Goal: Contribute content: Contribute content

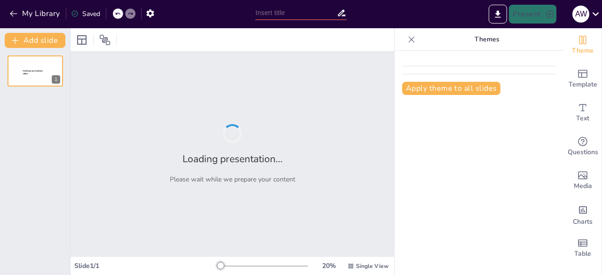
type input "Panduan Alur Pelayanan Kesehatan BPJS Ketenagakerjaan"
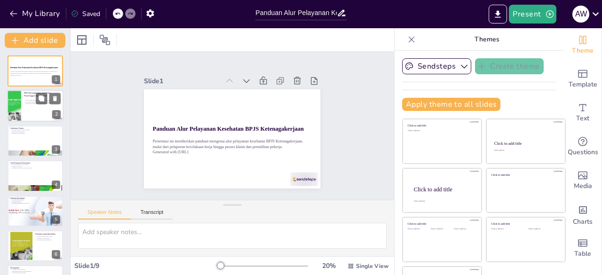
checkbox input "true"
click at [29, 106] on div "BPJS Ketenagakerjaan adalah badan hukum publik BPJS Ketenagakerjaan memberikan …" at bounding box center [42, 102] width 37 height 8
type textarea "BPJS Ketenagakerjaan berfungsi sebagai lembaga yang bertanggung jawab dalam mem…"
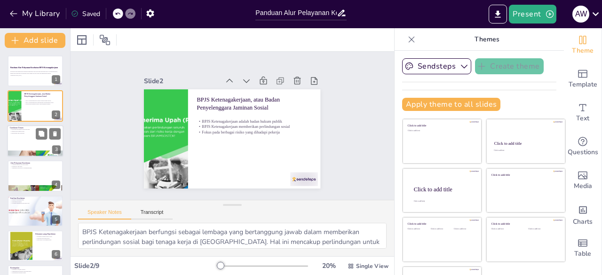
checkbox input "true"
click at [29, 127] on p "Gambaran Umum" at bounding box center [35, 127] width 51 height 3
type textarea "Pelayanan kesehatan yang cepat dan tepat sangat penting dalam situasi darurat, …"
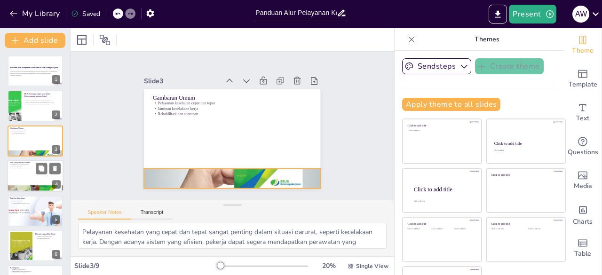
checkbox input "true"
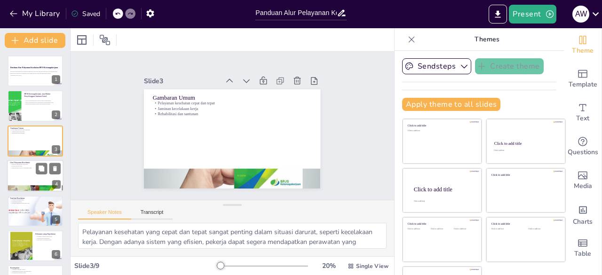
click at [27, 165] on p "Langkah-langkah alur pelayanan" at bounding box center [35, 165] width 51 height 2
type textarea "Memahami langkah-langkah alur pelayanan kesehatan sangat penting agar pekerja t…"
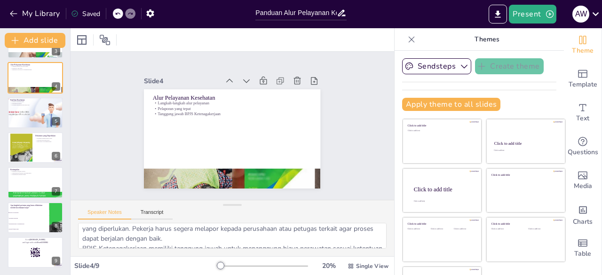
scroll to position [71, 0]
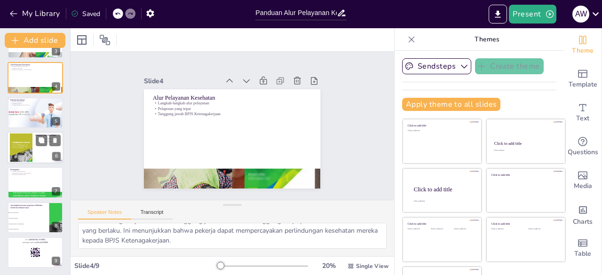
checkbox input "true"
click at [34, 160] on div at bounding box center [35, 148] width 56 height 32
type textarea "Menyediakan dokumen yang lengkap dan tepat adalah kunci untuk memperlancar pros…"
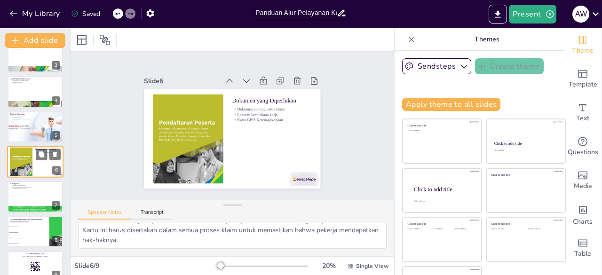
scroll to position [99, 0]
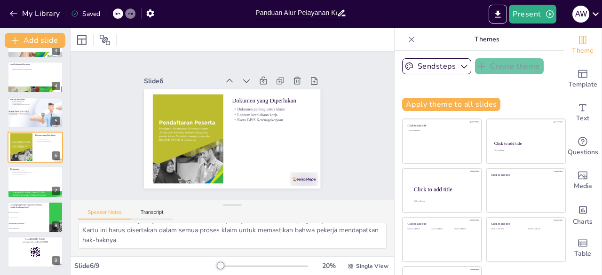
checkbox input "true"
click at [528, 11] on button "Present" at bounding box center [532, 14] width 47 height 19
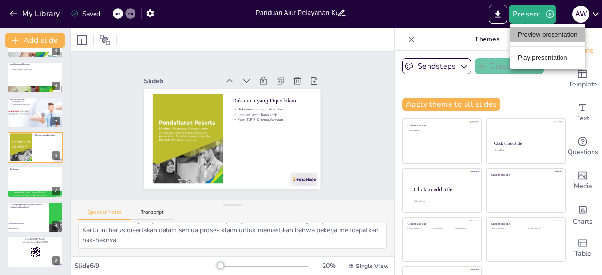
click at [526, 36] on li "Preview presentation" at bounding box center [547, 34] width 75 height 15
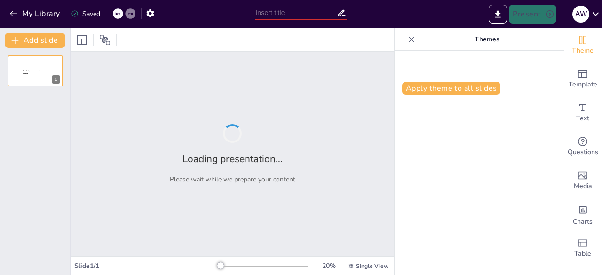
type input "Panduan Alur Pelayanan Kesehatan BPJS Ketenagakerjaan"
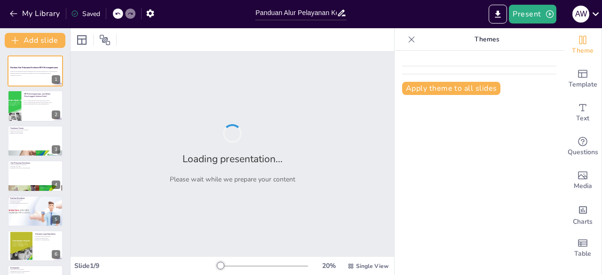
checkbox input "true"
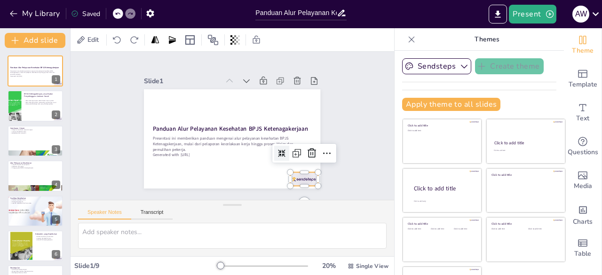
click at [291, 188] on div at bounding box center [284, 199] width 31 height 22
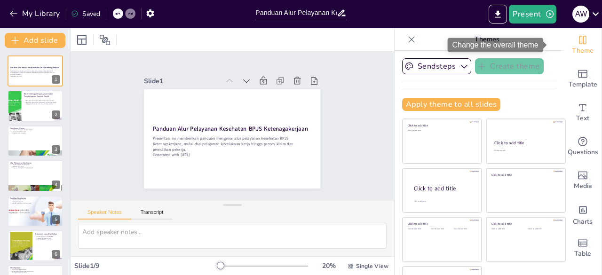
click at [572, 48] on span "Theme" at bounding box center [583, 51] width 22 height 10
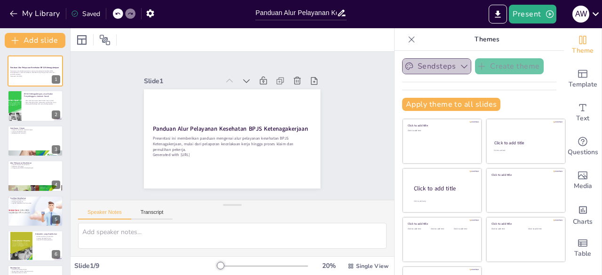
click at [440, 63] on button "Sendsteps" at bounding box center [436, 66] width 69 height 16
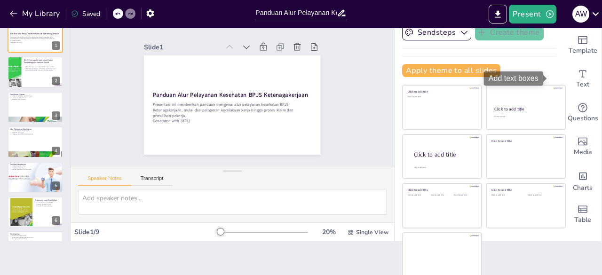
scroll to position [33, 0]
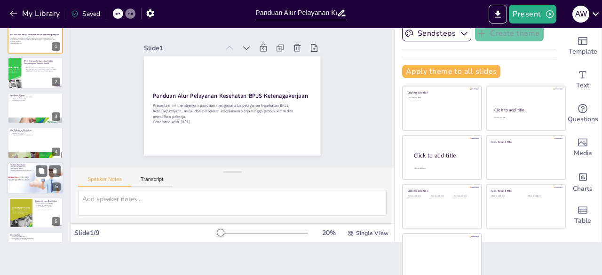
checkbox input "true"
click at [18, 182] on div at bounding box center [35, 178] width 68 height 32
type textarea "BPJS Ketenagakerjaan bekerja sama dengan berbagai rumah sakit dan klinik untuk …"
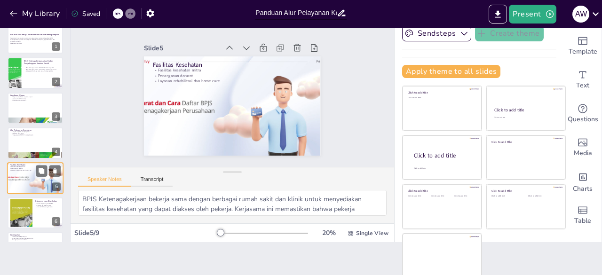
scroll to position [49, 0]
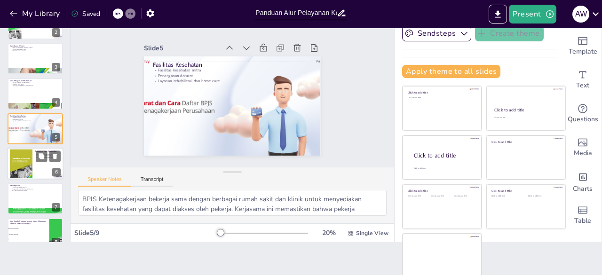
checkbox input "true"
click at [24, 158] on div at bounding box center [21, 164] width 23 height 29
type textarea "Menyediakan dokumen yang lengkap dan tepat adalah kunci untuk memperlancar pros…"
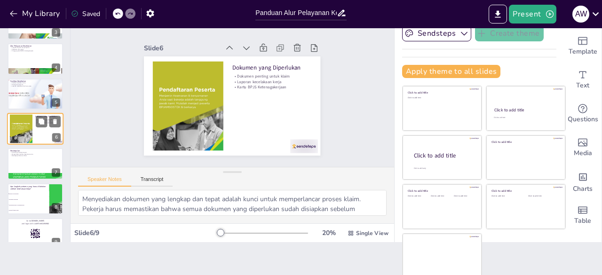
scroll to position [99, 0]
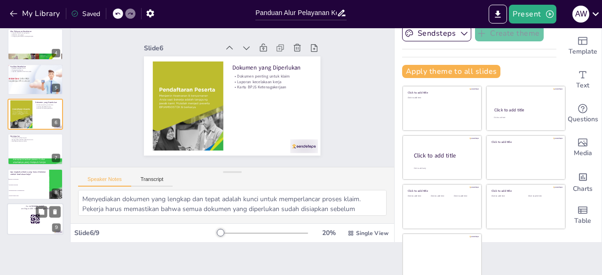
checkbox input "true"
click at [18, 224] on div at bounding box center [35, 219] width 56 height 32
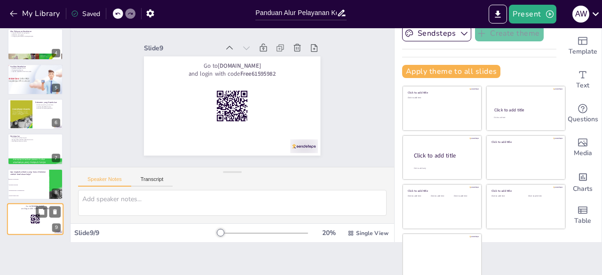
checkbox input "true"
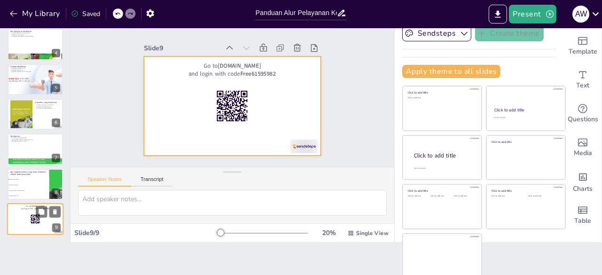
checkbox input "true"
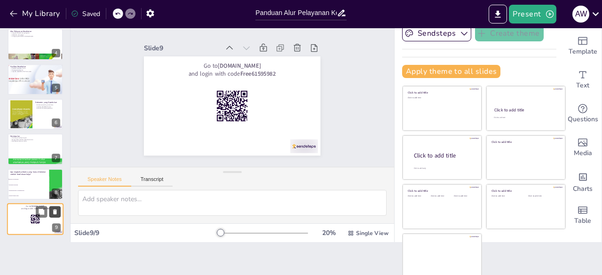
click at [57, 212] on icon at bounding box center [55, 212] width 7 height 7
type textarea "Jawaban yang benar adalah "Melapor ke perusahaan". Langkah pertama setelah meng…"
checkbox input "true"
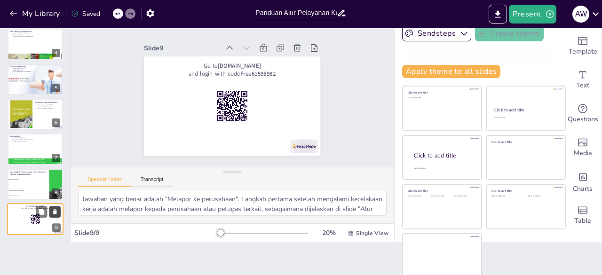
checkbox input "true"
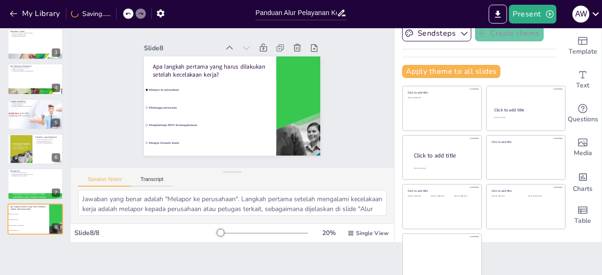
checkbox input "true"
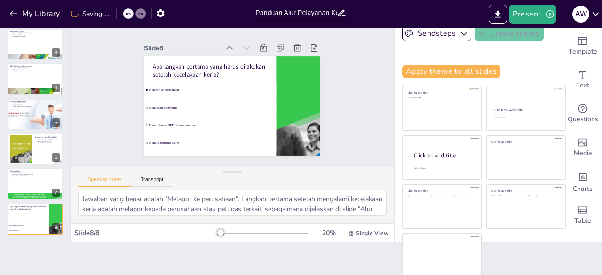
checkbox input "true"
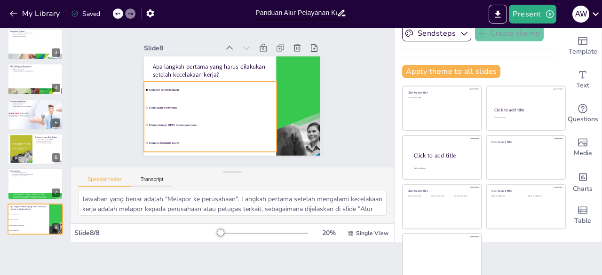
checkbox input "true"
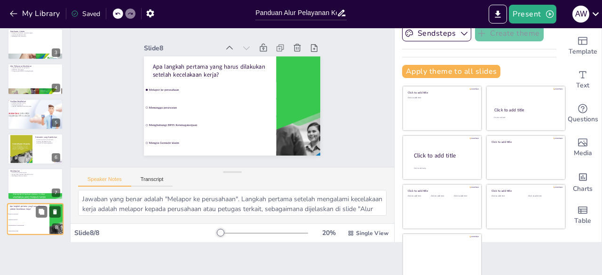
checkbox input "true"
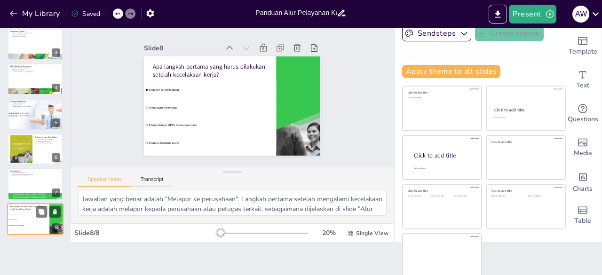
checkbox input "true"
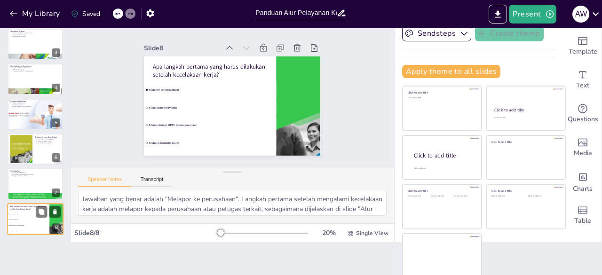
checkbox input "true"
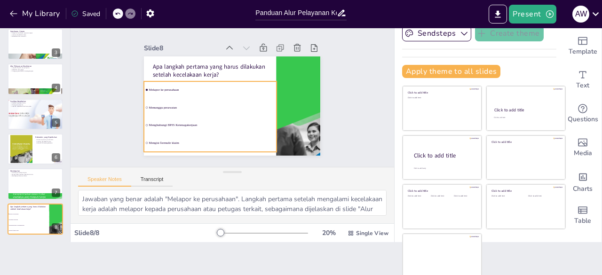
checkbox input "true"
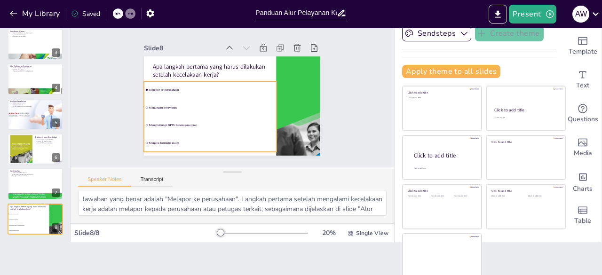
checkbox input "true"
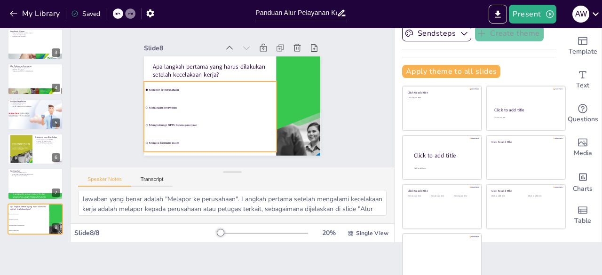
checkbox input "true"
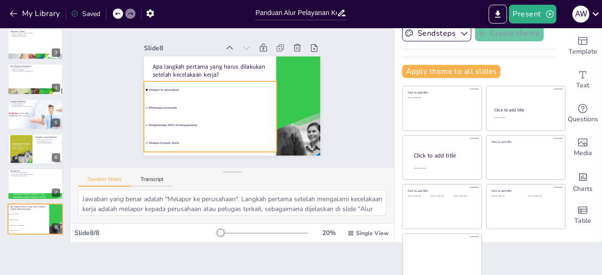
checkbox input "true"
click at [190, 99] on div "Apa langkah pertama yang harus dilakukan setelah kecelakaan kerja? Melapor ke p…" at bounding box center [218, 93] width 99 height 176
checkbox input "true"
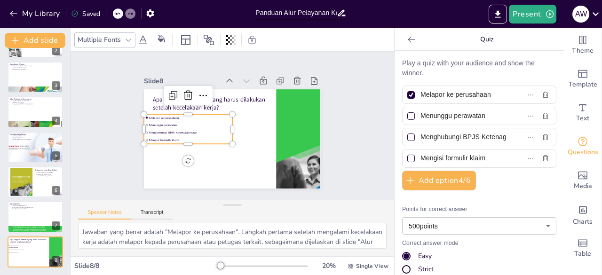
checkbox input "true"
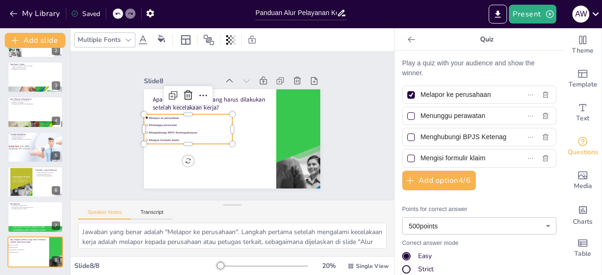
checkbox input "true"
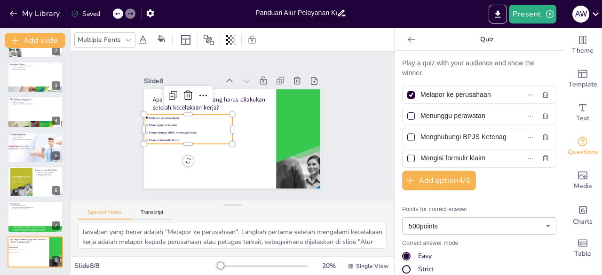
checkbox input "true"
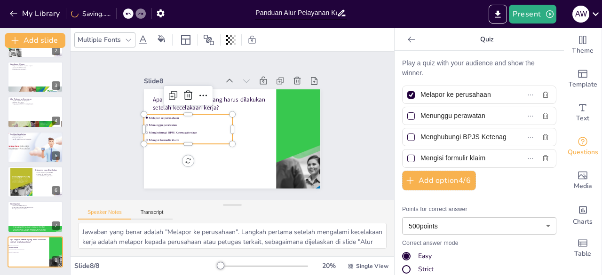
checkbox input "true"
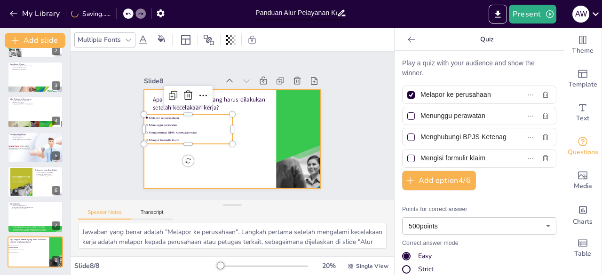
checkbox input "true"
click at [214, 170] on div at bounding box center [239, 114] width 202 height 174
checkbox input "true"
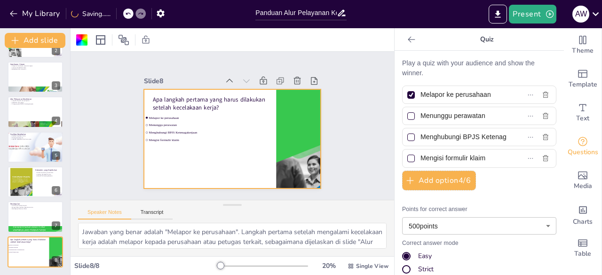
checkbox input "true"
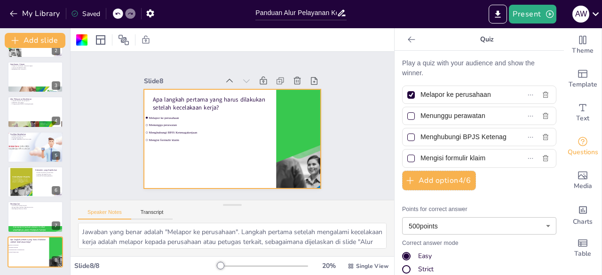
checkbox input "true"
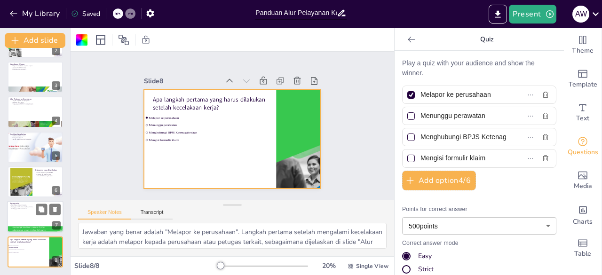
checkbox input "true"
click at [16, 207] on p "Menggunakan fasilitas kesehatan mitra" at bounding box center [35, 207] width 51 height 2
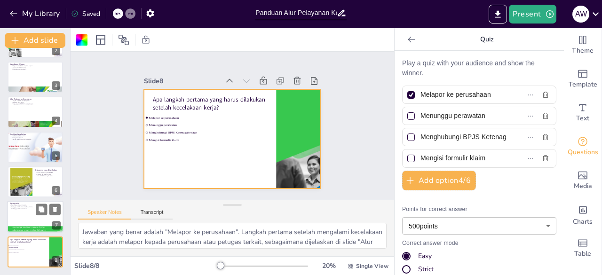
type textarea "Melapor segera setelah kecelakaan kerja adalah langkah awal yang sangat penting…"
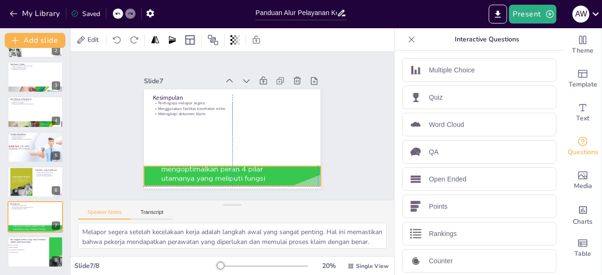
click at [205, 164] on div at bounding box center [198, 163] width 280 height 284
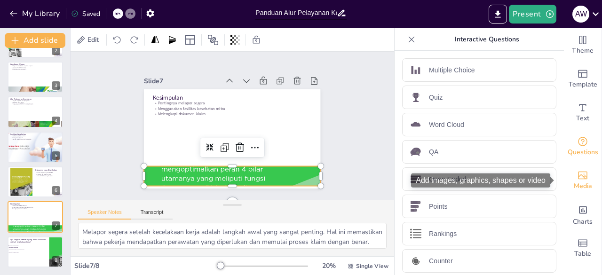
click at [582, 179] on div "Media" at bounding box center [583, 181] width 38 height 34
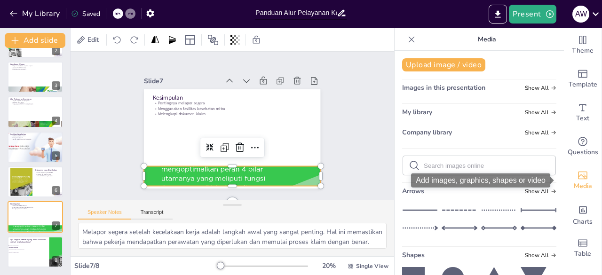
click at [582, 179] on div "Media" at bounding box center [583, 181] width 38 height 34
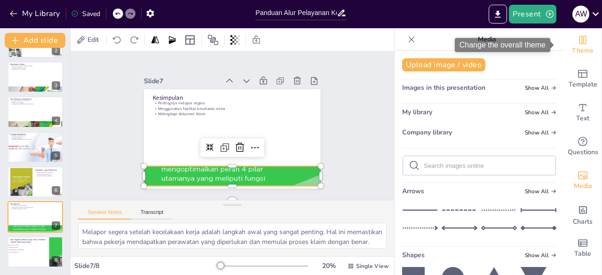
click at [577, 42] on icon "Change the overall theme" at bounding box center [582, 39] width 11 height 11
checkbox input "true"
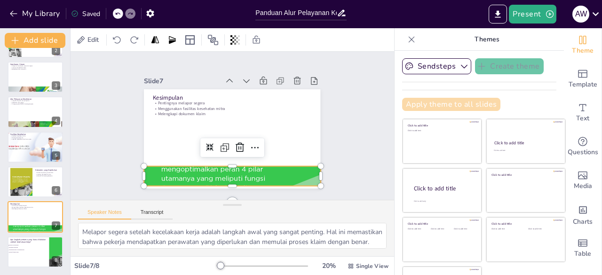
click at [420, 100] on button "Apply theme to all slides" at bounding box center [451, 104] width 98 height 13
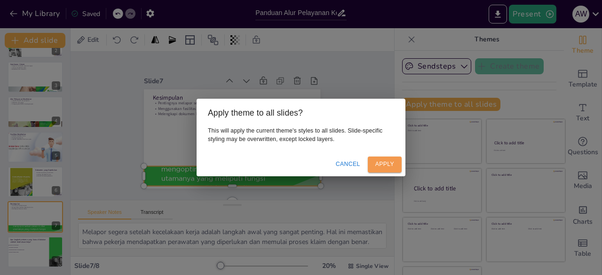
click at [373, 162] on button "Apply" at bounding box center [385, 165] width 34 height 16
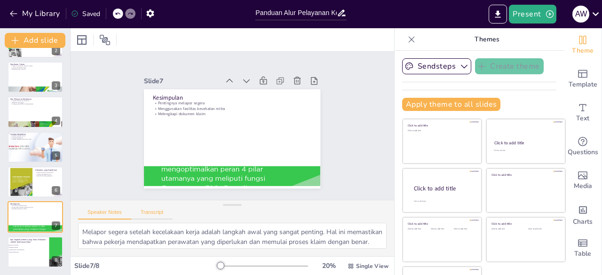
click at [152, 215] on button "Transcript" at bounding box center [152, 214] width 42 height 10
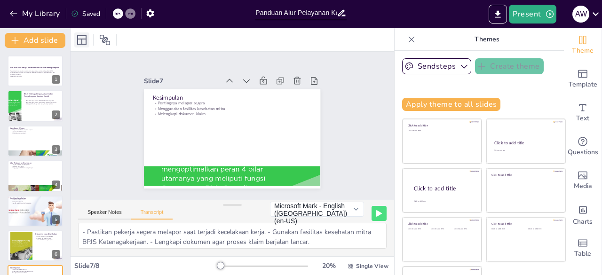
click at [83, 45] on icon at bounding box center [81, 39] width 11 height 11
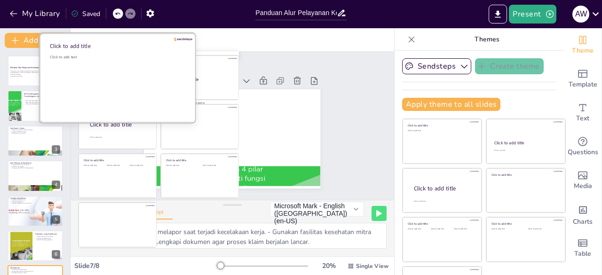
click at [111, 81] on div "Click to add text" at bounding box center [117, 84] width 134 height 58
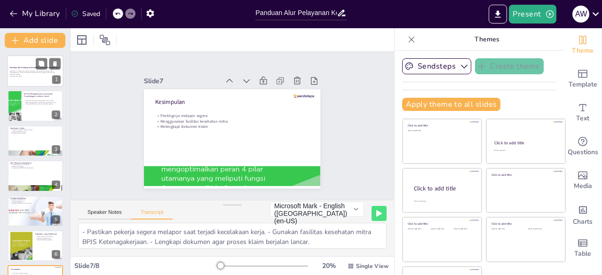
click at [26, 79] on div at bounding box center [35, 71] width 56 height 32
checkbox input "true"
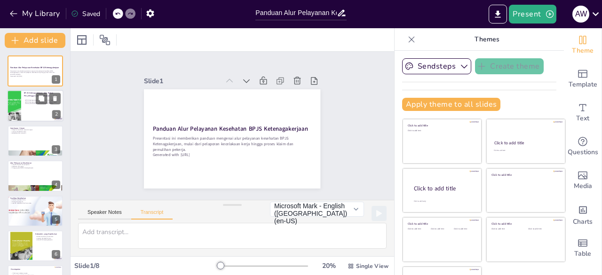
click at [32, 111] on div at bounding box center [35, 106] width 56 height 32
checkbox input "true"
type textarea "BPJS Ketenagakerjaan, atau Badan Penyelenggara Jaminan Sosial Ketenagakerjaan, …"
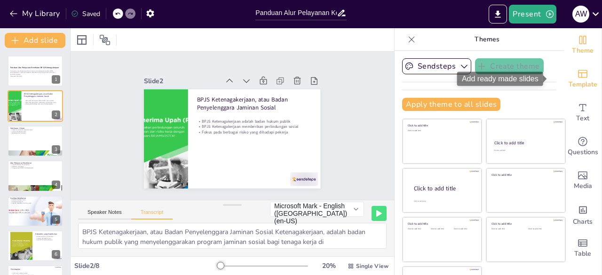
click at [569, 84] on span "Template" at bounding box center [583, 84] width 29 height 10
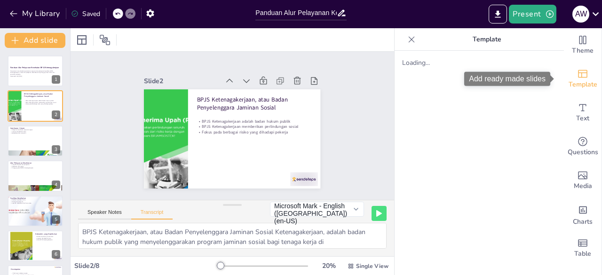
click at [579, 84] on span "Template" at bounding box center [583, 84] width 29 height 10
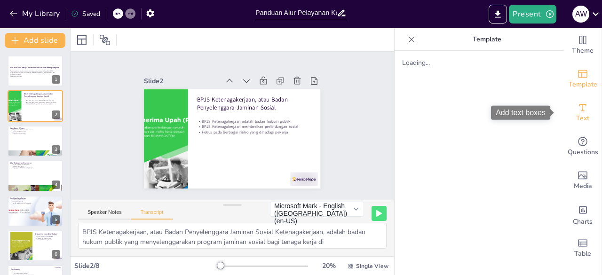
click at [587, 108] on div "Text" at bounding box center [583, 113] width 38 height 34
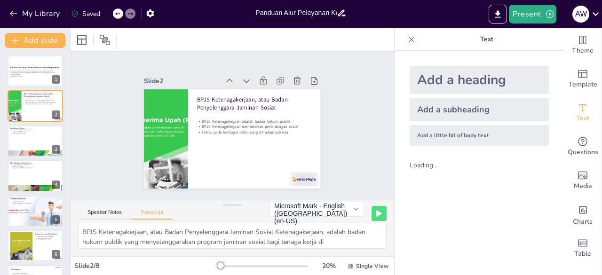
click at [482, 77] on div "Add a heading" at bounding box center [479, 80] width 139 height 28
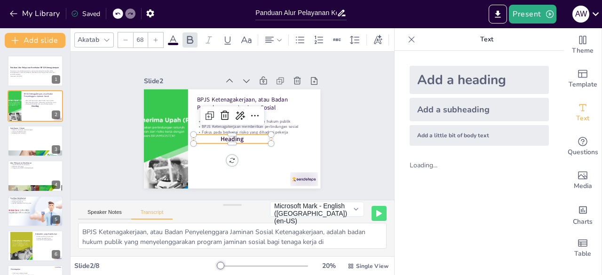
click at [470, 99] on div "Add a subheading" at bounding box center [479, 110] width 139 height 24
checkbox input "true"
type input "38"
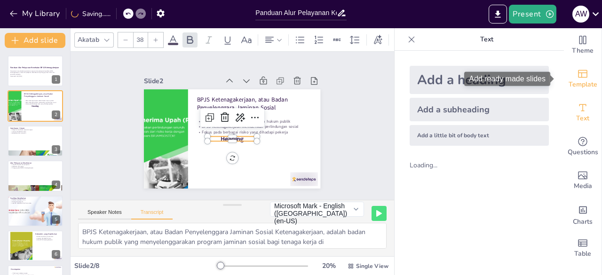
click at [578, 85] on span "Template" at bounding box center [583, 84] width 29 height 10
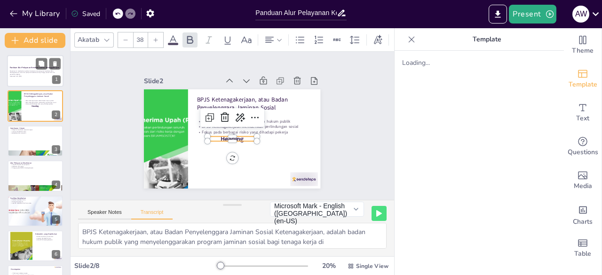
click at [33, 76] on p "Generated with [URL]" at bounding box center [35, 76] width 51 height 2
checkbox input "true"
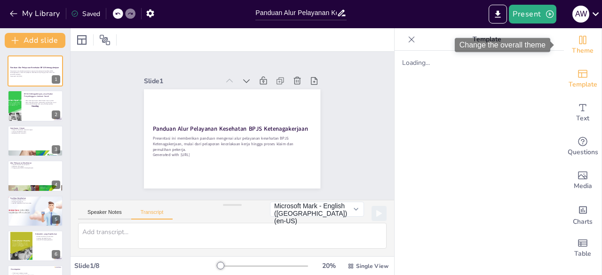
click at [578, 40] on icon "Change the overall theme" at bounding box center [582, 39] width 11 height 11
checkbox input "true"
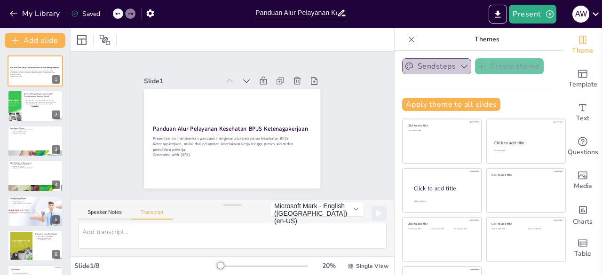
click at [416, 65] on button "Sendsteps" at bounding box center [436, 66] width 69 height 16
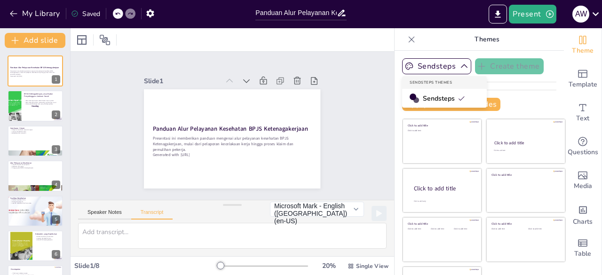
click at [423, 99] on span "Sendsteps" at bounding box center [444, 98] width 42 height 9
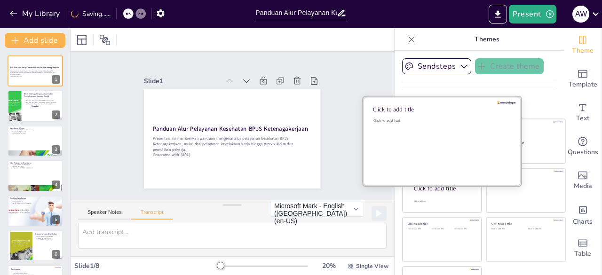
click at [409, 130] on div "Click to add text" at bounding box center [440, 147] width 134 height 58
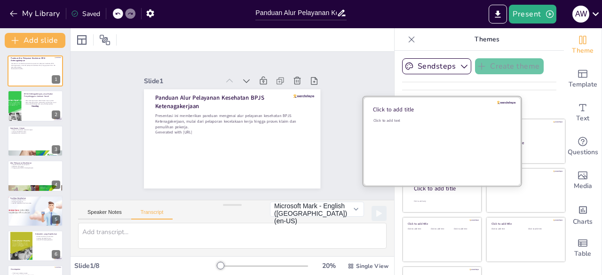
click at [409, 130] on div "Click to add text" at bounding box center [440, 147] width 134 height 58
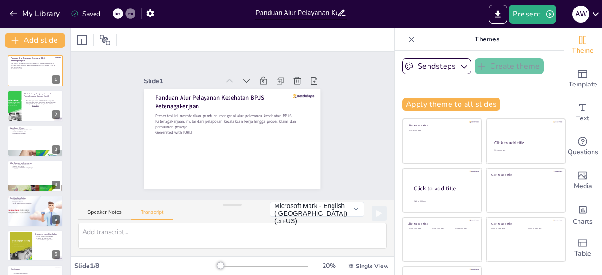
checkbox input "true"
